Goal: Task Accomplishment & Management: Manage account settings

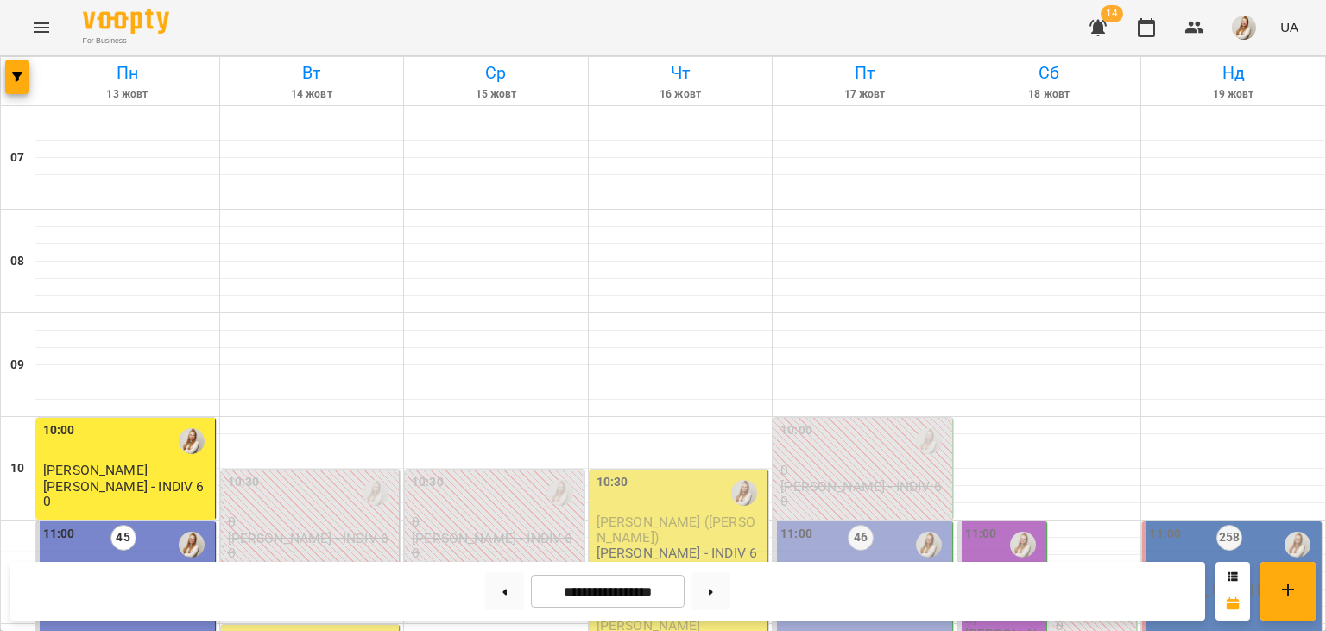
scroll to position [1184, 0]
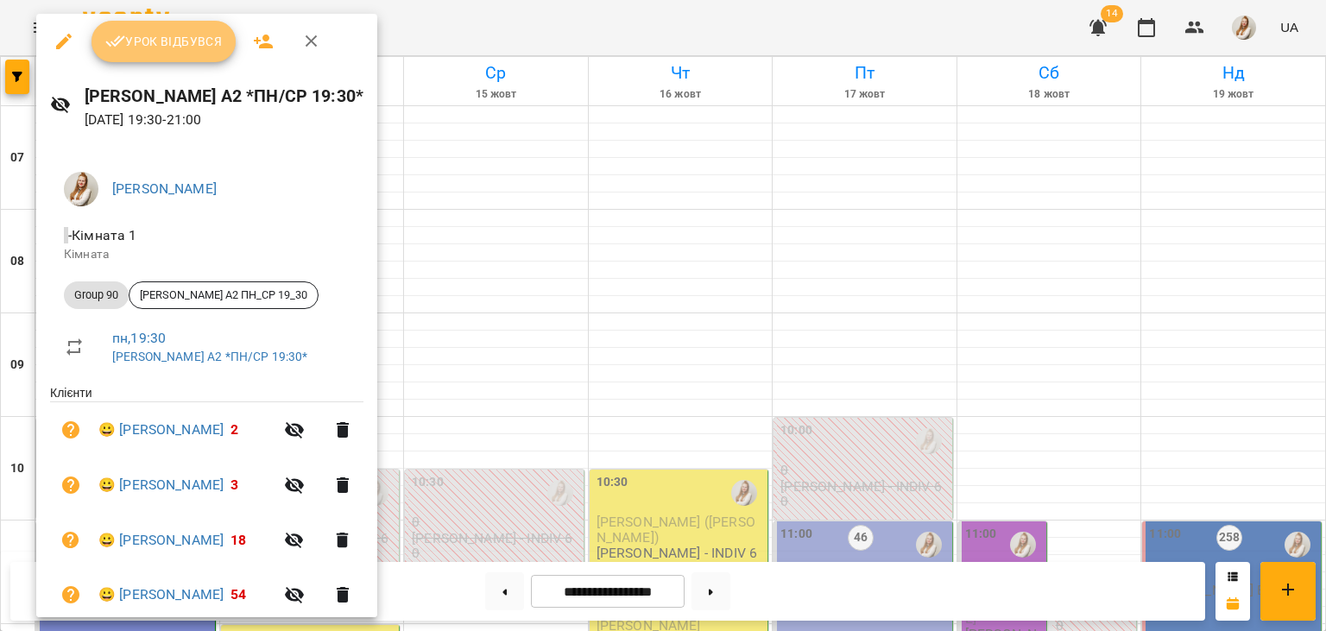
click at [150, 50] on span "Урок відбувся" at bounding box center [163, 41] width 117 height 21
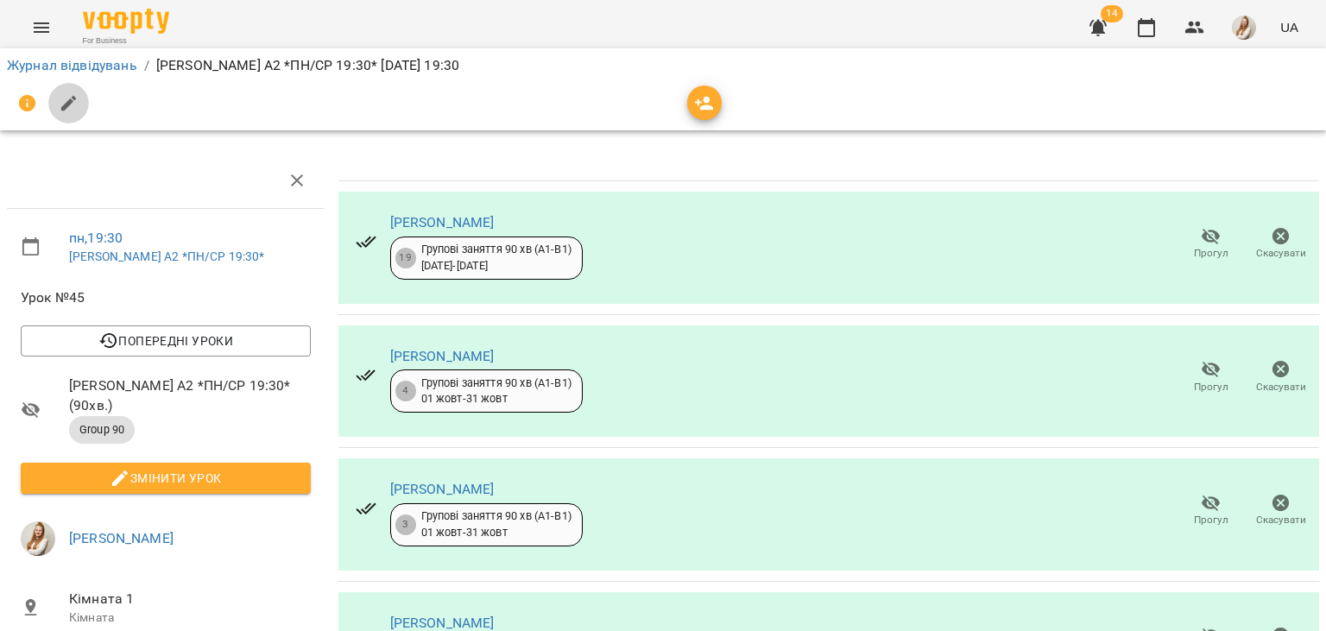
click at [63, 91] on button "button" at bounding box center [68, 103] width 41 height 41
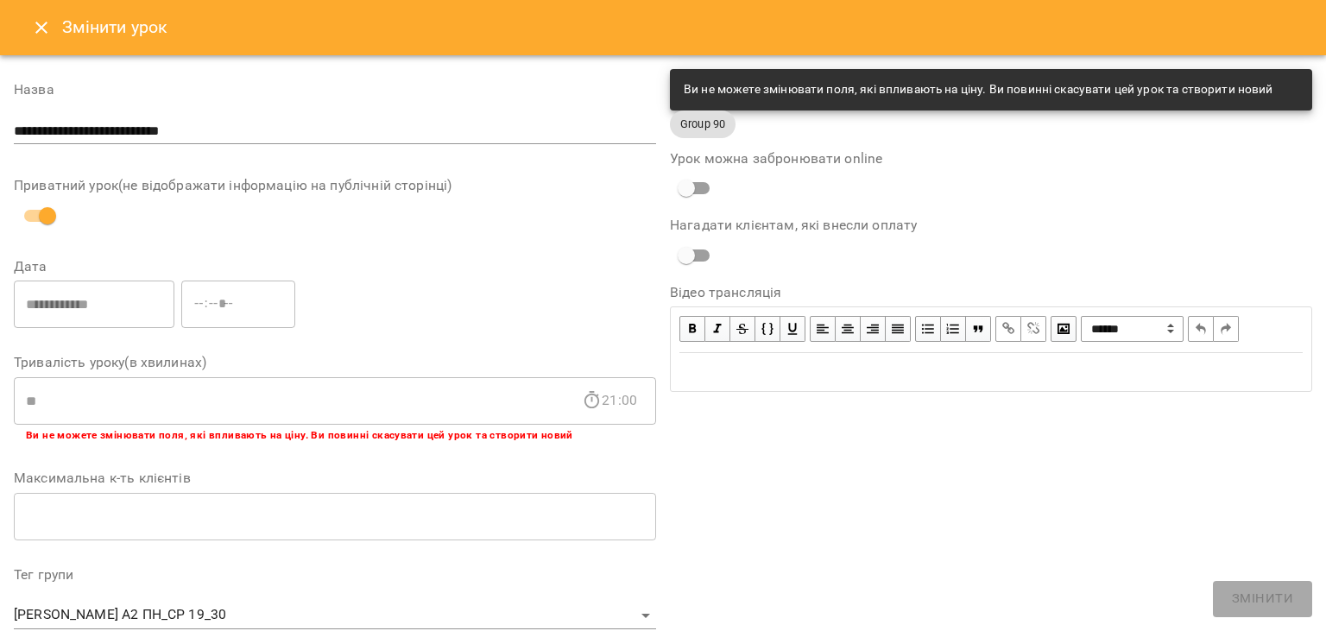
click at [749, 522] on div "**********" at bounding box center [991, 585] width 656 height 1046
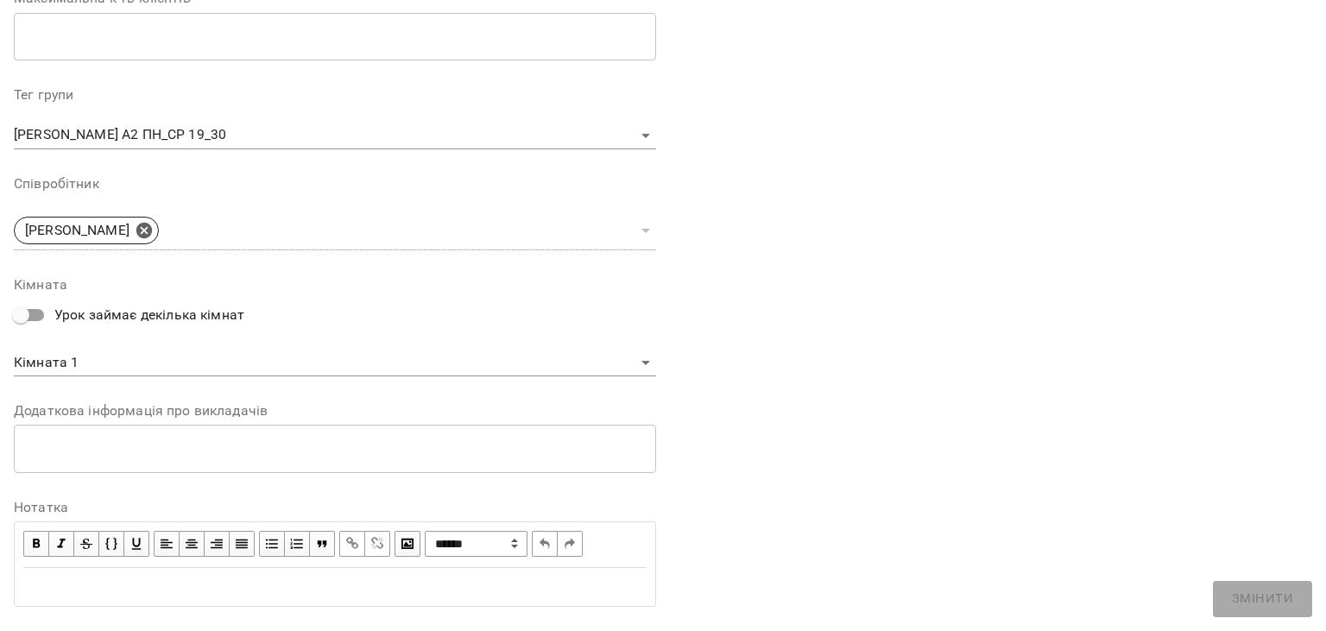
scroll to position [516, 0]
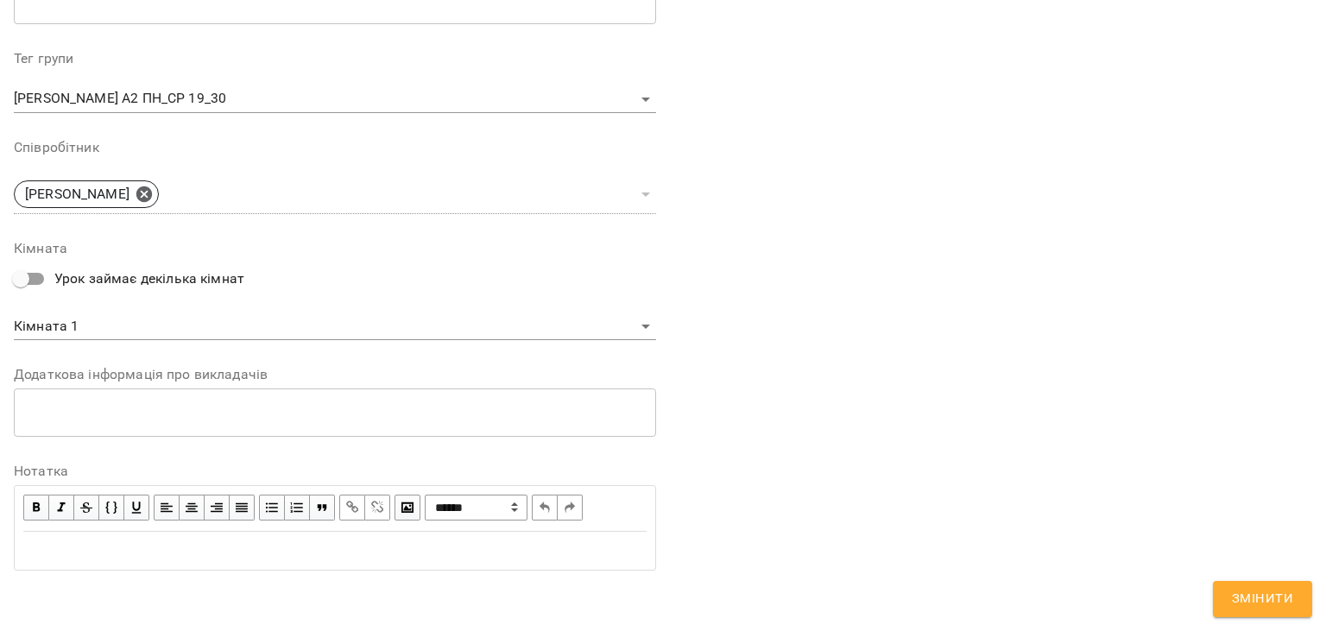
click at [43, 549] on div "Edit text" at bounding box center [335, 551] width 624 height 21
click at [82, 553] on div "Edit text" at bounding box center [335, 551] width 624 height 21
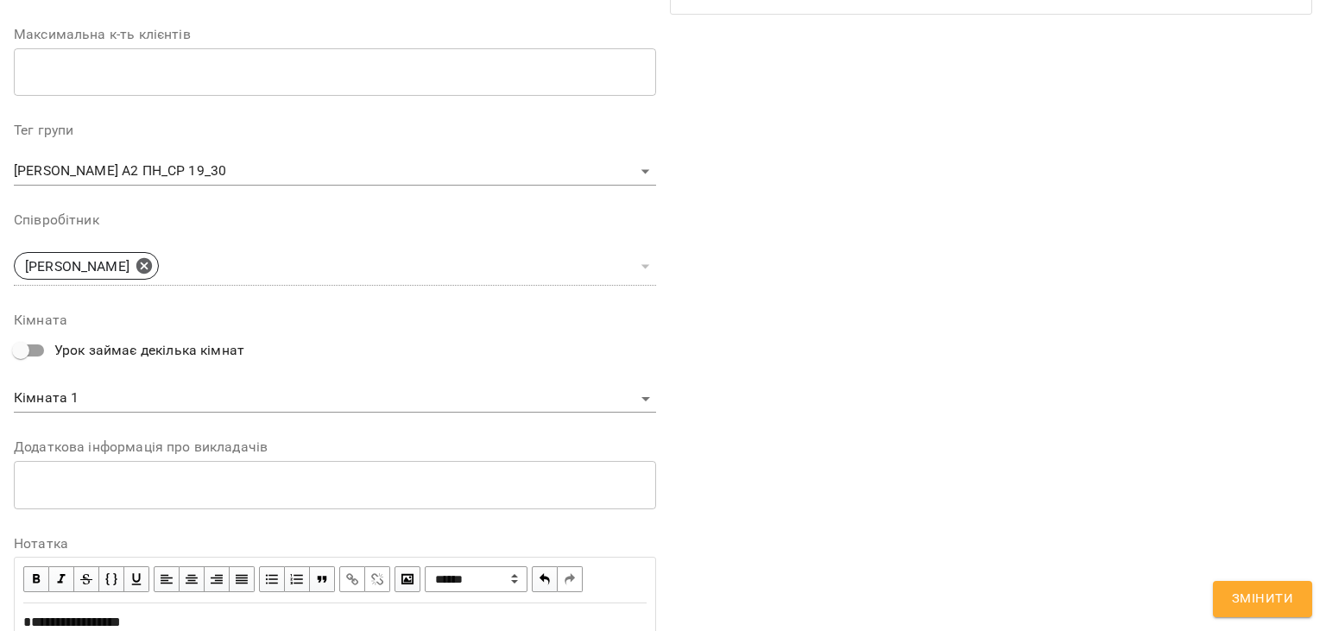
scroll to position [588, 0]
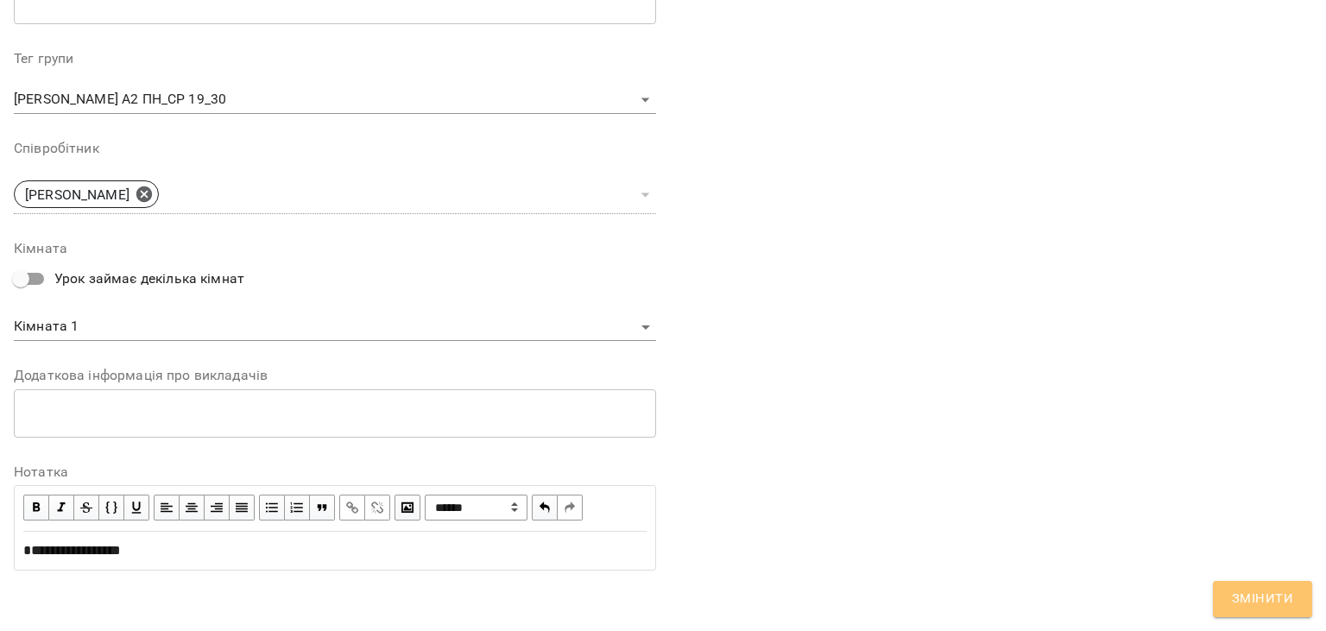
click at [1249, 611] on button "Змінити" at bounding box center [1262, 599] width 99 height 36
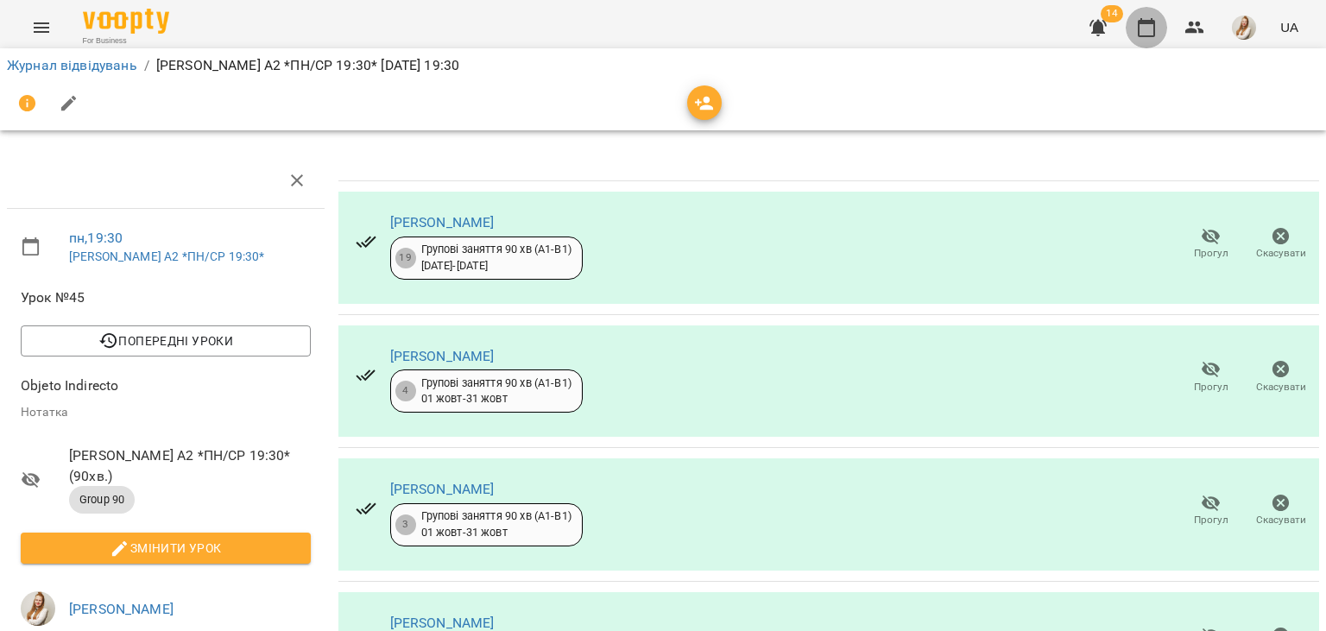
click at [1157, 26] on icon "button" at bounding box center [1146, 27] width 21 height 21
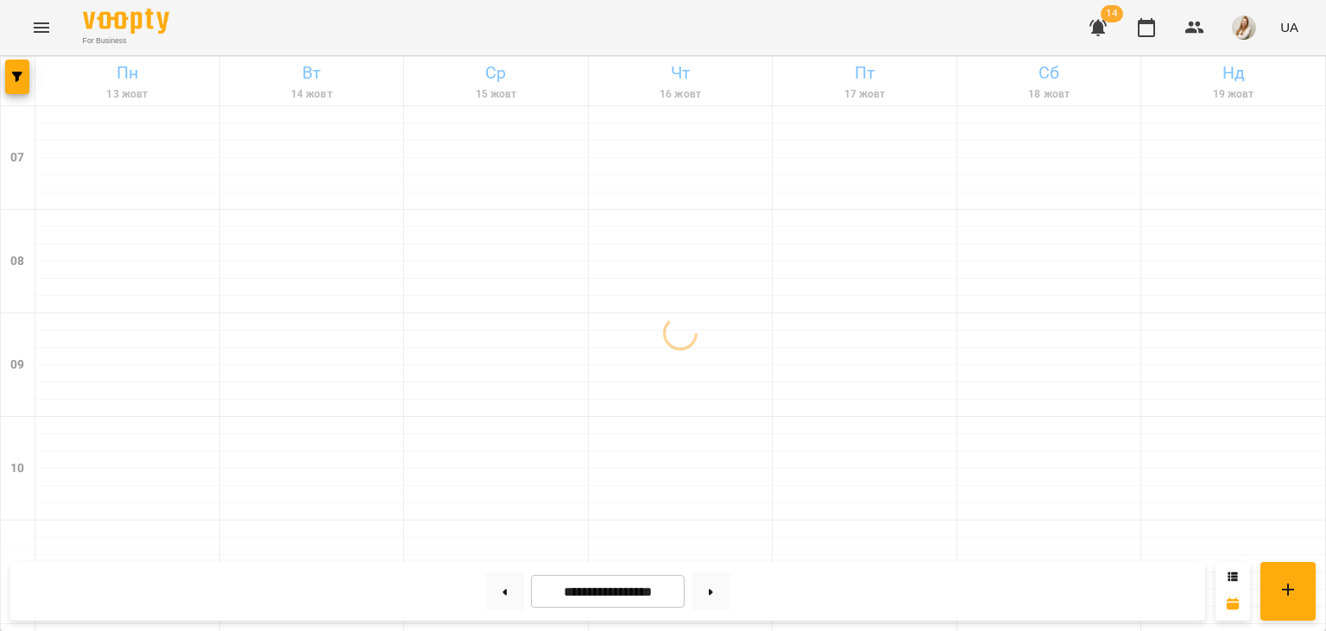
click at [764, 29] on div "For Business 14 UA" at bounding box center [663, 27] width 1326 height 55
click at [789, 35] on div "For Business 14 UA" at bounding box center [663, 27] width 1326 height 55
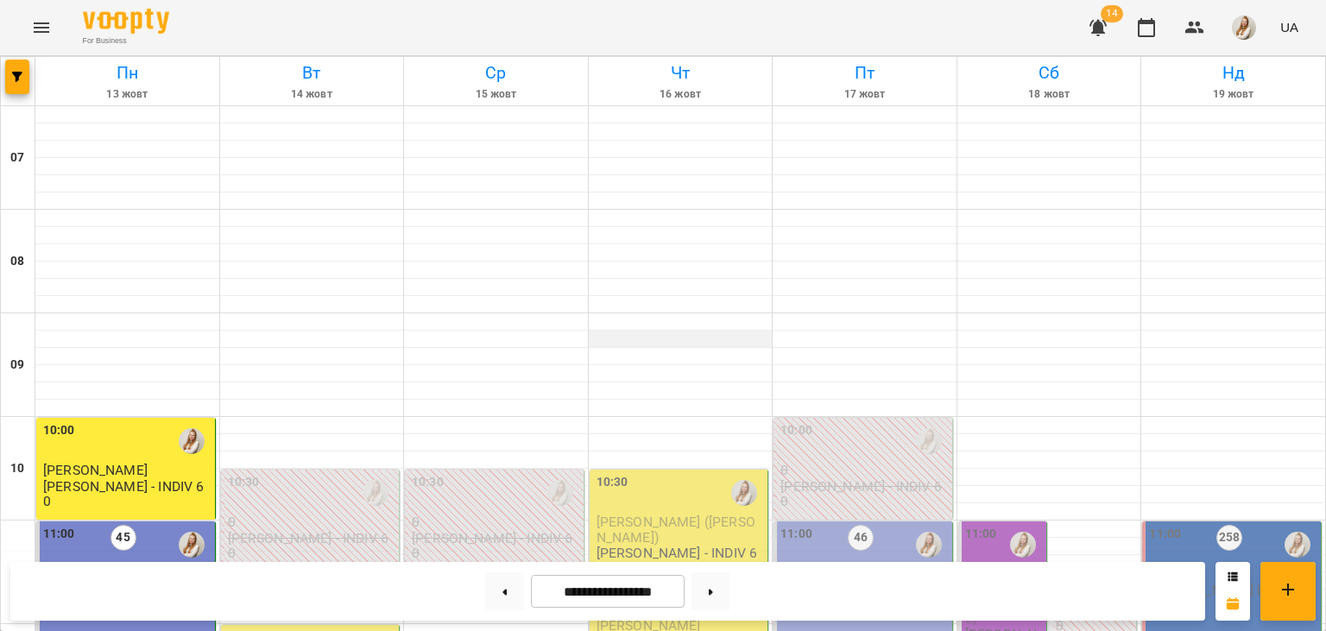
scroll to position [633, 0]
click at [499, 592] on button at bounding box center [504, 592] width 39 height 38
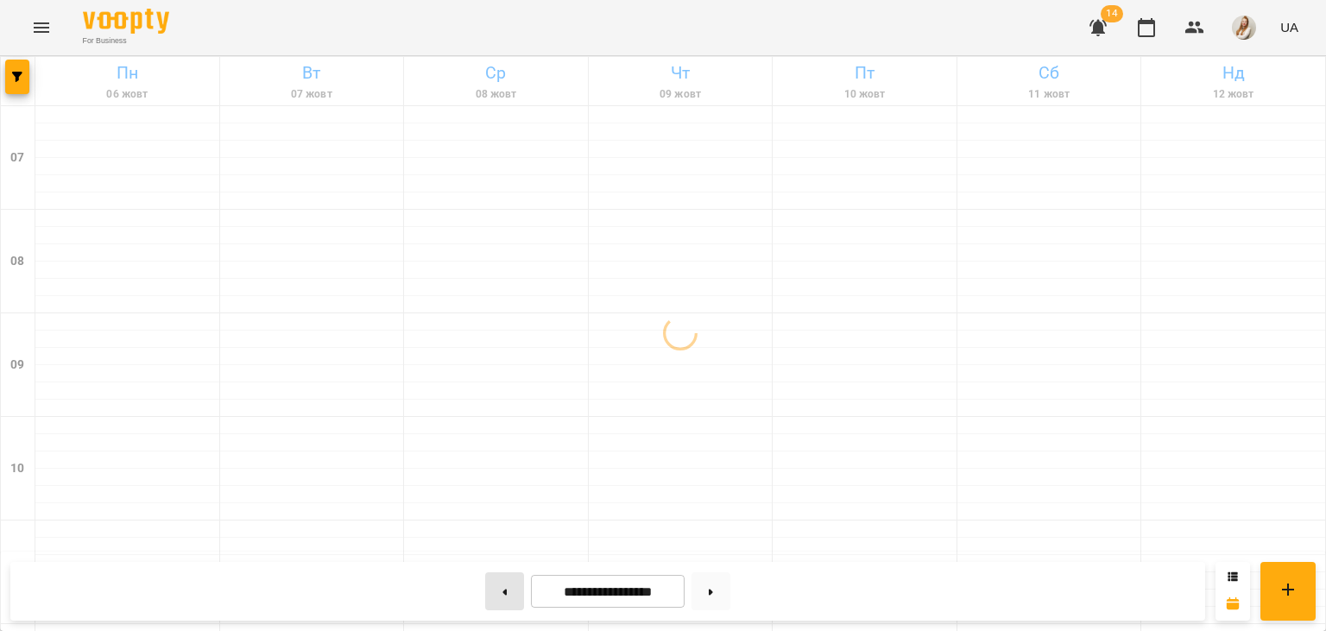
click at [499, 592] on button at bounding box center [504, 592] width 39 height 38
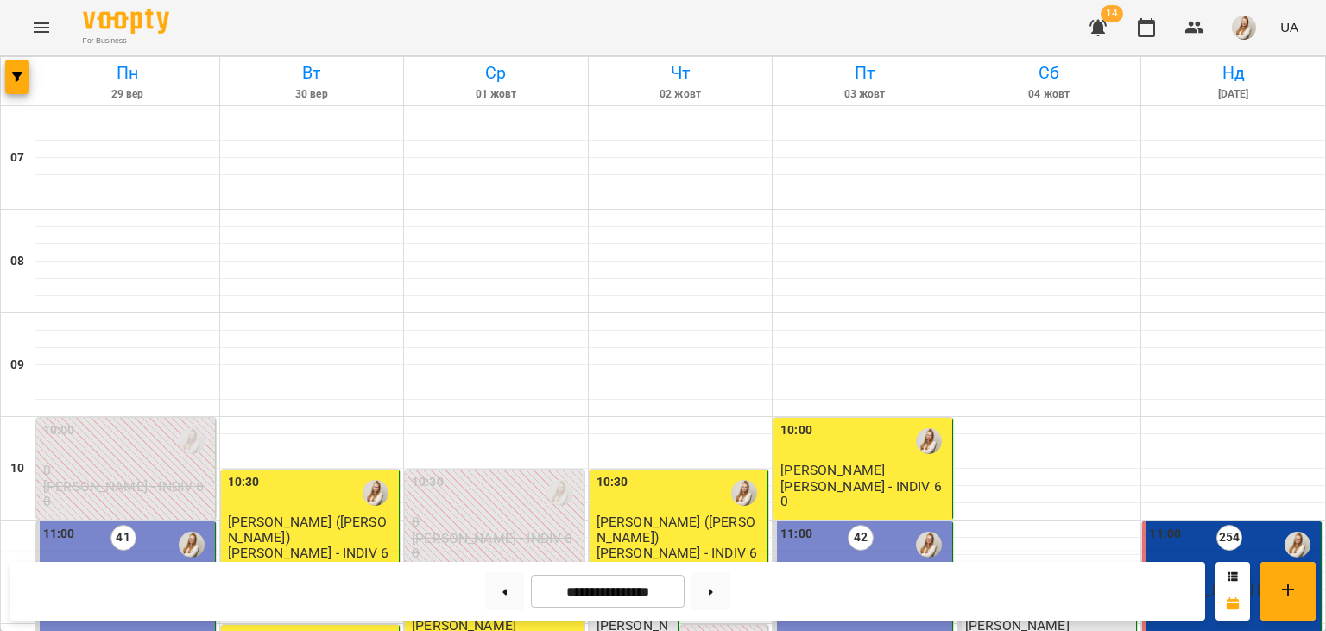
scroll to position [1097, 0]
click at [729, 592] on button at bounding box center [711, 592] width 39 height 38
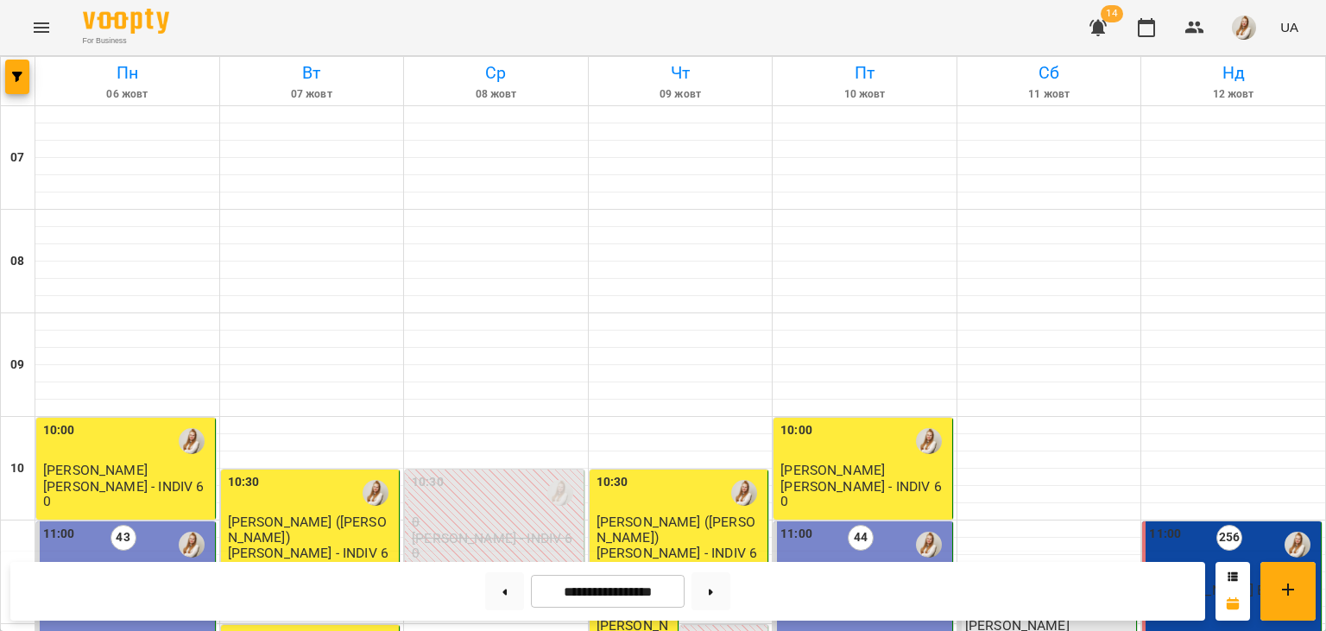
scroll to position [633, 0]
click at [729, 589] on button at bounding box center [711, 592] width 39 height 38
type input "**********"
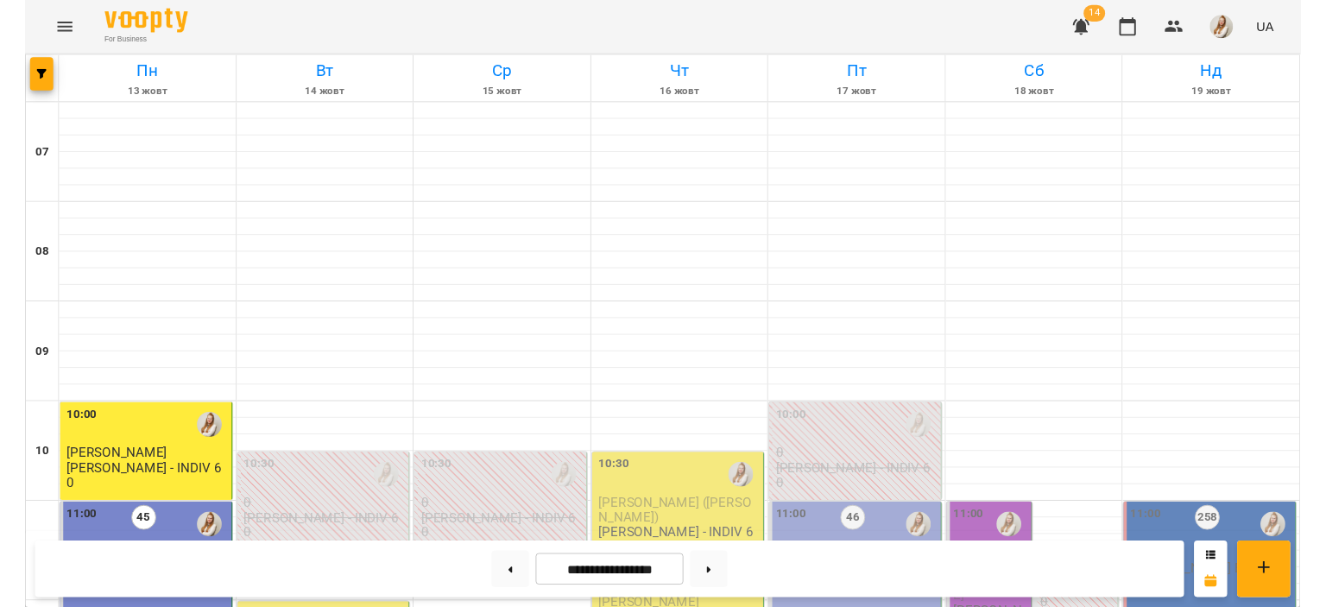
scroll to position [295, 0]
